Goal: Task Accomplishment & Management: Manage account settings

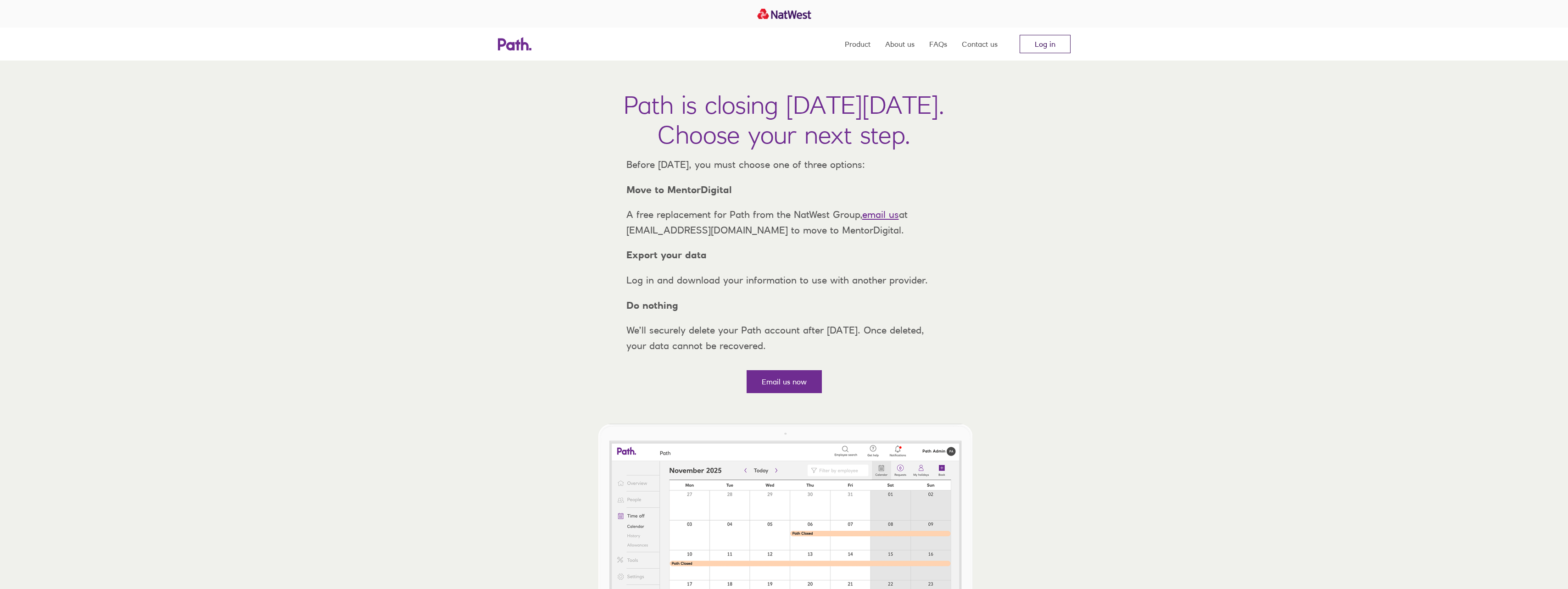
click at [1045, 48] on link "Log in" at bounding box center [1045, 44] width 51 height 18
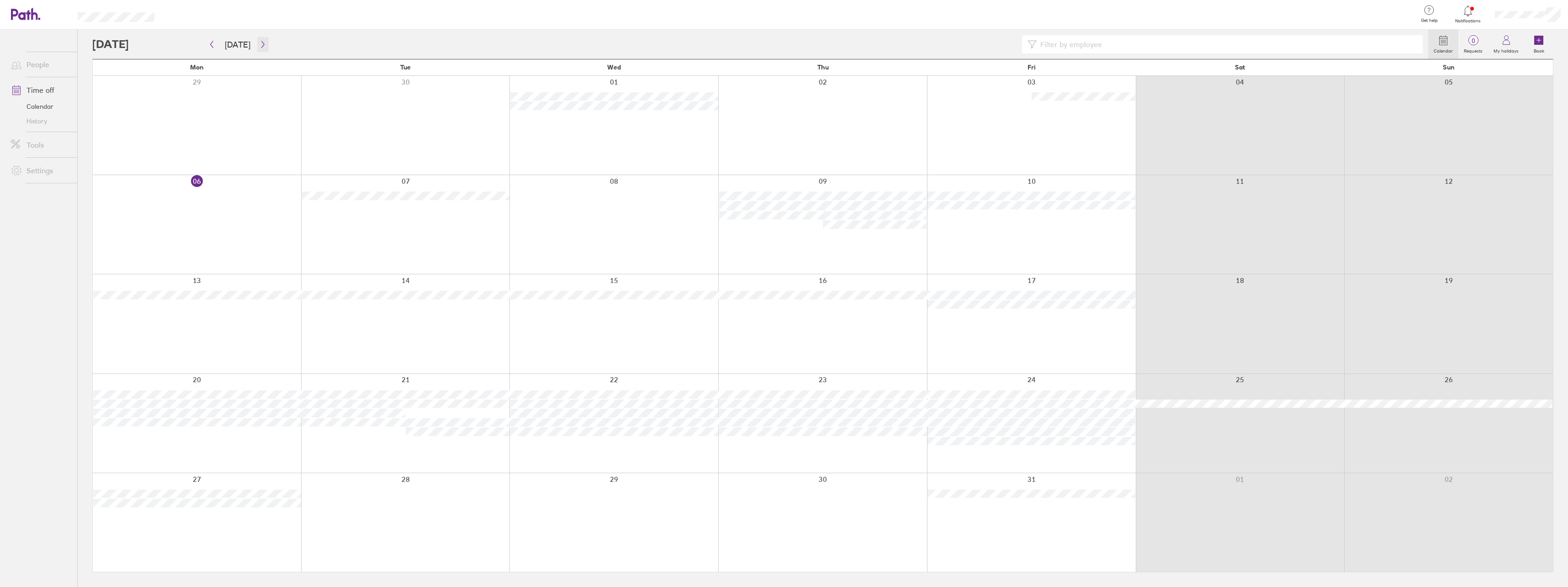
click at [259, 46] on icon "button" at bounding box center [262, 44] width 7 height 7
